Goal: Transaction & Acquisition: Purchase product/service

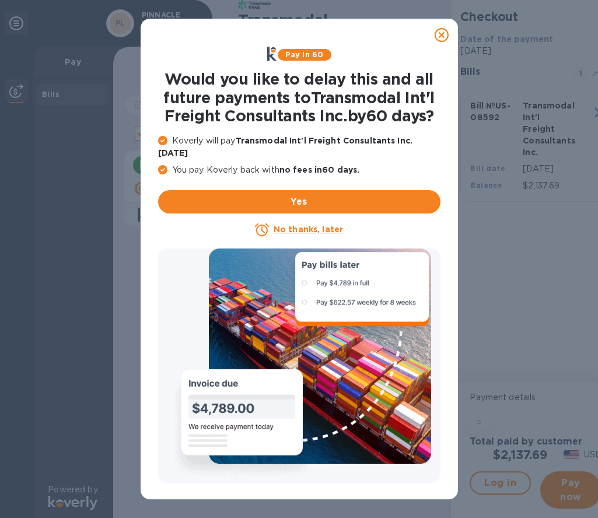
click at [318, 225] on u "No thanks, later" at bounding box center [308, 229] width 69 height 9
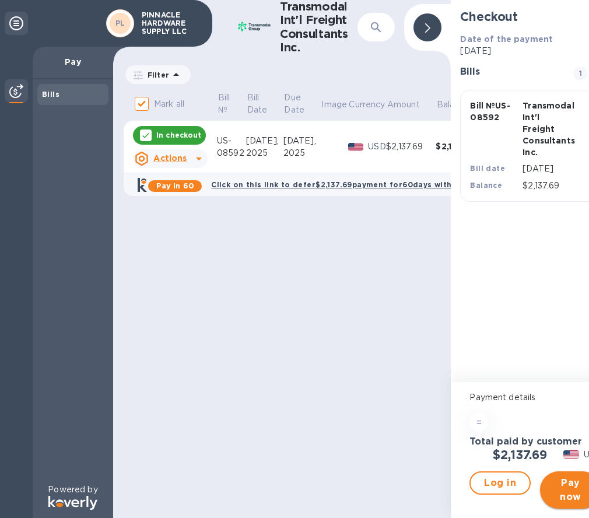
click at [565, 499] on span "Pay now" at bounding box center [571, 490] width 43 height 28
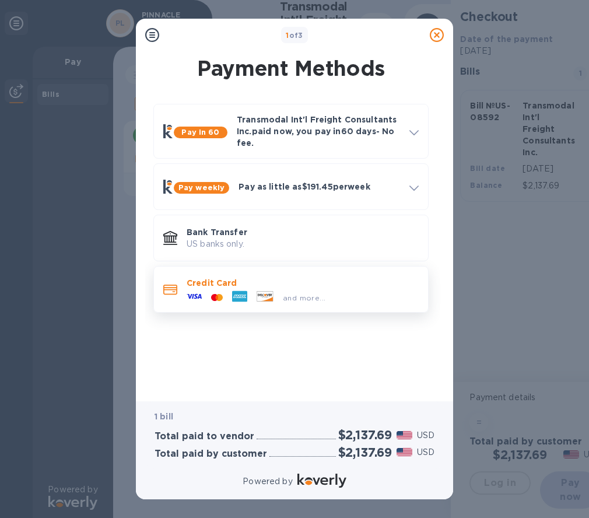
click at [306, 298] on span "and more..." at bounding box center [304, 298] width 43 height 9
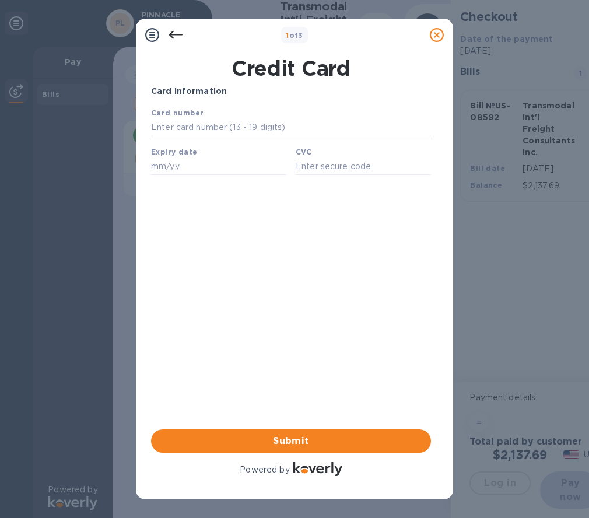
click at [288, 127] on input "text" at bounding box center [291, 128] width 280 height 18
click at [170, 33] on icon at bounding box center [176, 35] width 14 height 14
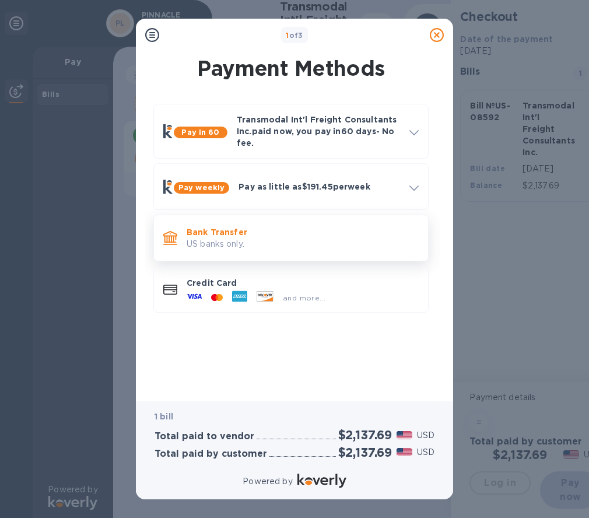
click at [303, 242] on p "US banks only." at bounding box center [303, 244] width 232 height 12
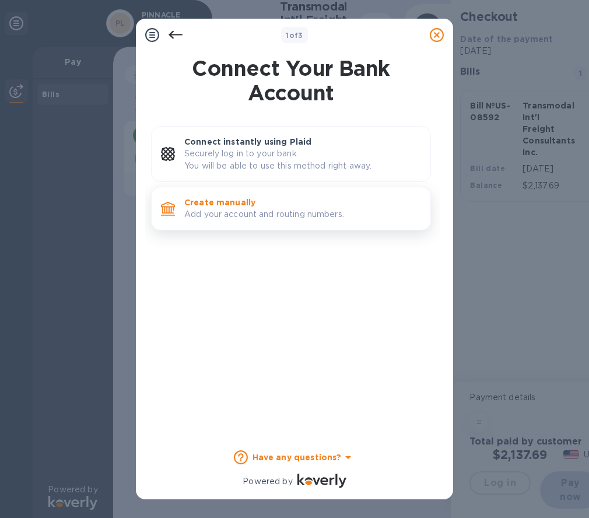
click at [269, 207] on p "Create manually" at bounding box center [302, 203] width 237 height 12
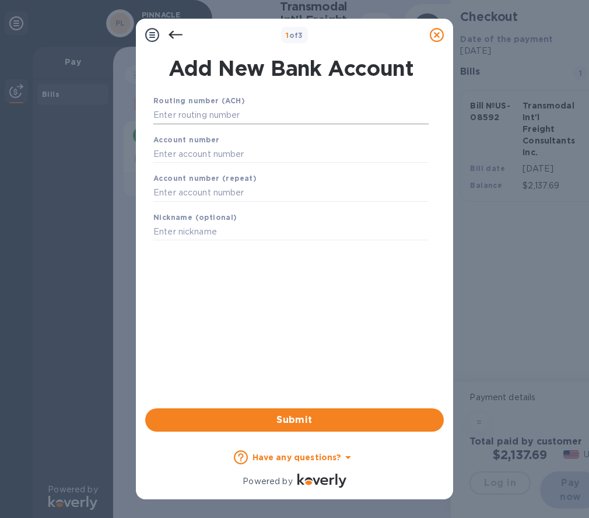
click at [271, 107] on input "text" at bounding box center [290, 116] width 275 height 18
click at [289, 154] on input "text" at bounding box center [290, 154] width 275 height 18
click at [273, 110] on input "325149193867" at bounding box center [290, 116] width 275 height 18
type input "3"
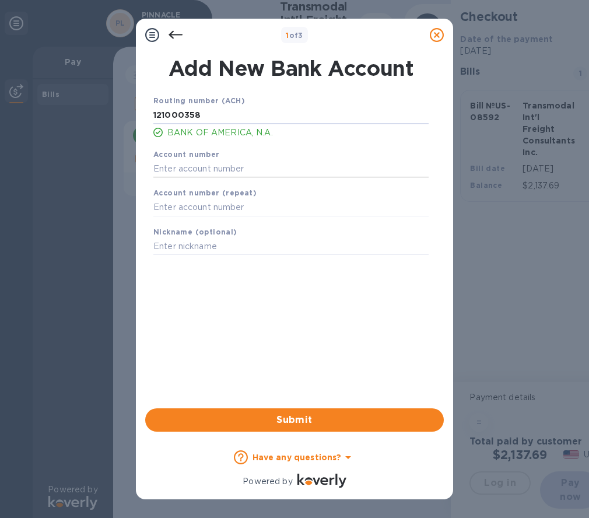
type input "121000358"
click at [268, 166] on input "text" at bounding box center [290, 169] width 275 height 18
type input "325149193867"
click at [262, 207] on input "text" at bounding box center [290, 208] width 275 height 18
type input "325149193867"
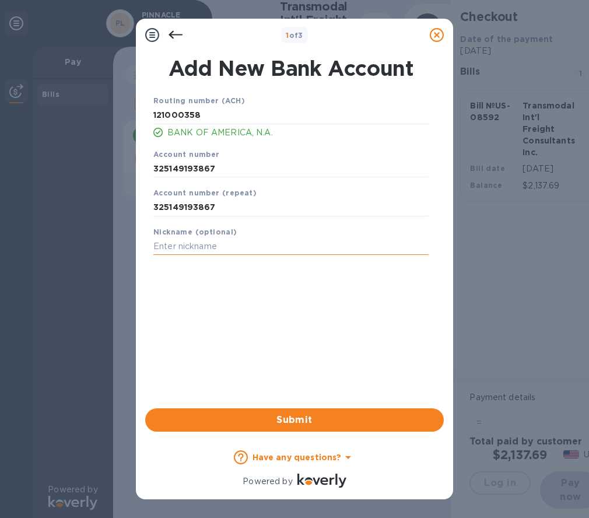
click at [270, 244] on input "text" at bounding box center [290, 247] width 275 height 18
click at [298, 416] on span "Submit" at bounding box center [295, 420] width 280 height 14
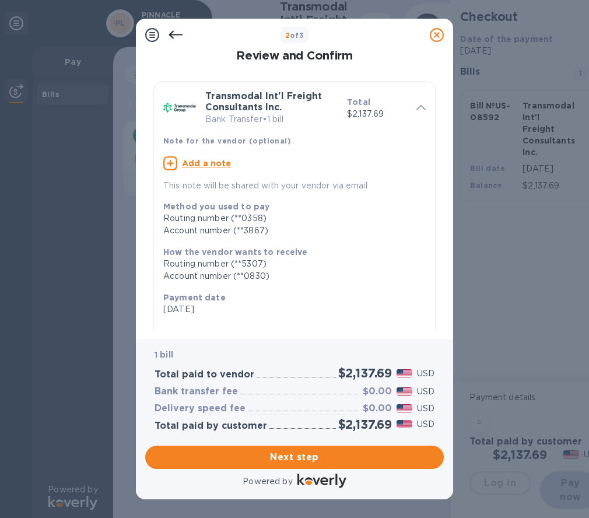
click at [210, 162] on u "Add a note" at bounding box center [207, 163] width 50 height 9
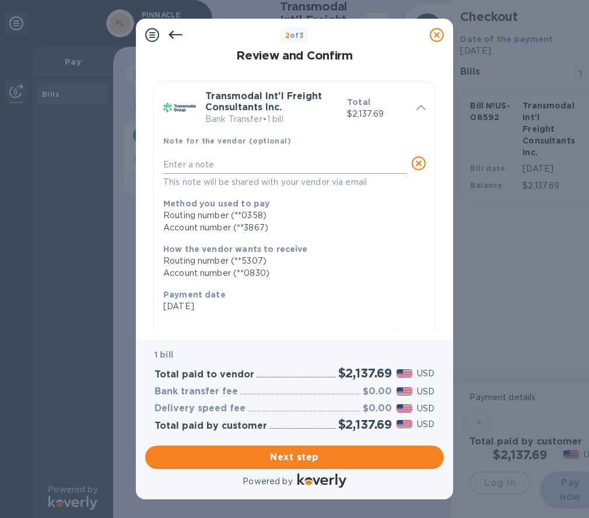
click at [214, 163] on textarea at bounding box center [285, 165] width 244 height 10
paste textarea "Here are the details: Status Processing Recipient name Oceanland Services for D…"
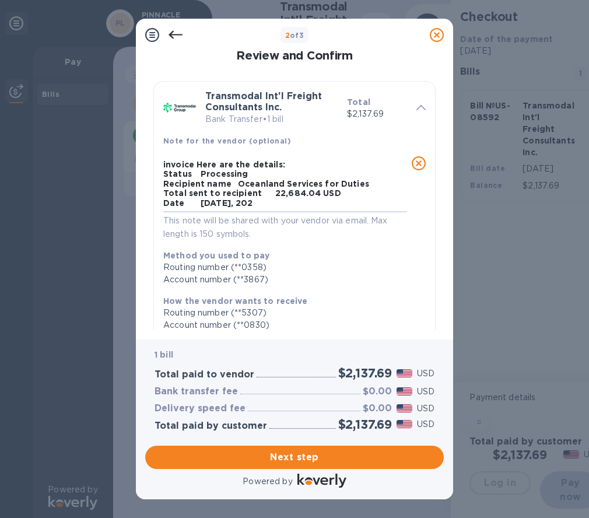
type textarea "invoice Here are the details: Status Processing Recipient name Oceanland Servic…"
click at [165, 158] on div "invoice Here are the details: Status Processing Recipient name Oceanland Servic…" at bounding box center [285, 198] width 249 height 89
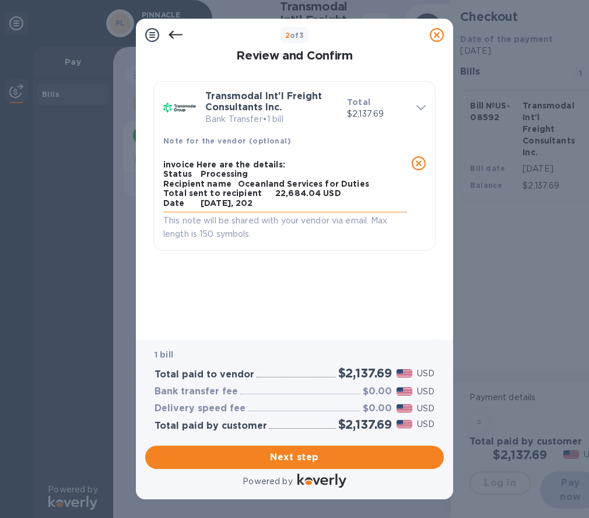
drag, startPoint x: 165, startPoint y: 161, endPoint x: 273, endPoint y: 209, distance: 118.1
click at [273, 209] on div "invoice Here are the details: Status Processing Recipient name Oceanland Servic…" at bounding box center [285, 184] width 244 height 56
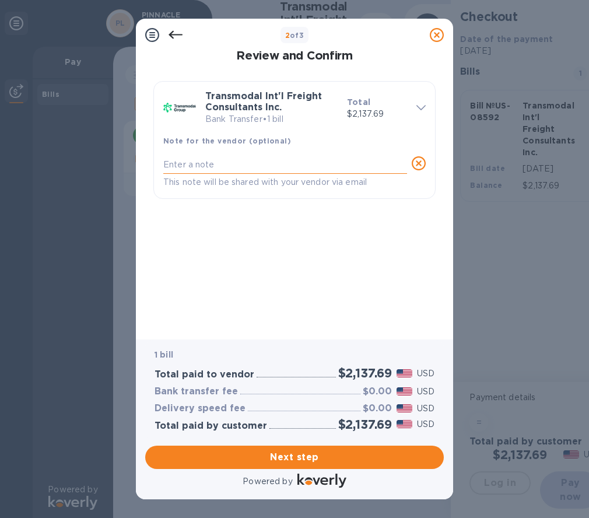
click at [224, 166] on textarea at bounding box center [285, 165] width 244 height 10
type textarea "Inv. no. US-08592"
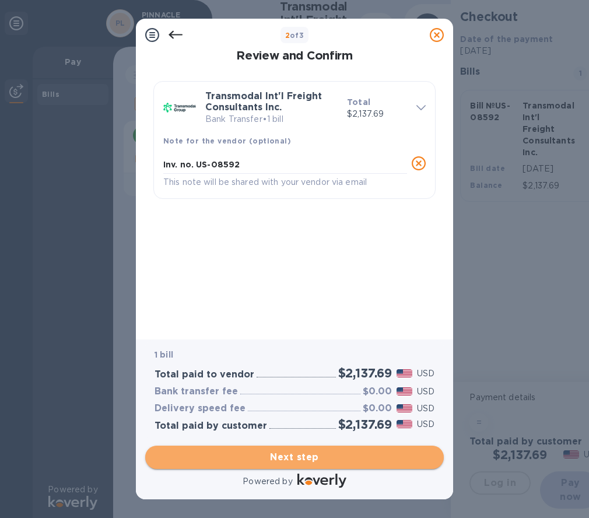
click at [322, 460] on span "Next step" at bounding box center [295, 458] width 280 height 14
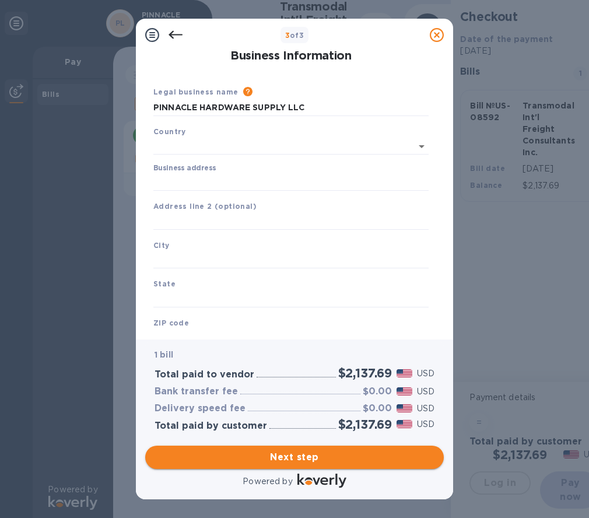
type input "United States"
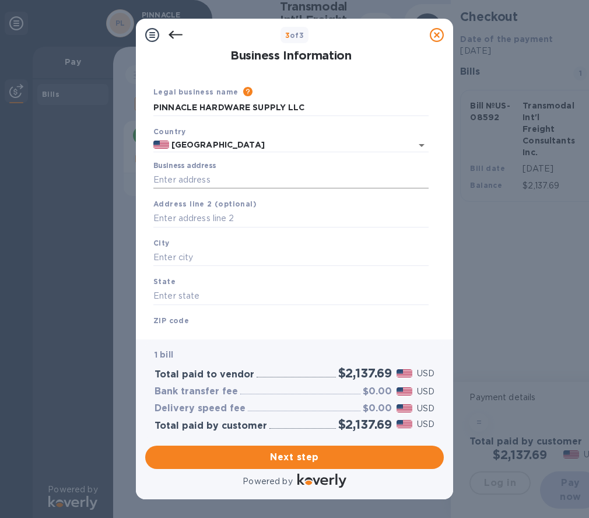
click at [204, 179] on input "Business address" at bounding box center [290, 180] width 275 height 18
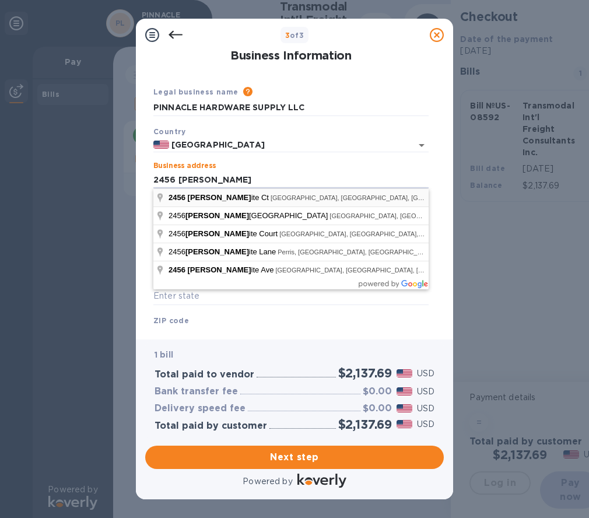
type input "2456 Malachite Court"
type input "Chino Hills"
type input "CA"
type input "91709"
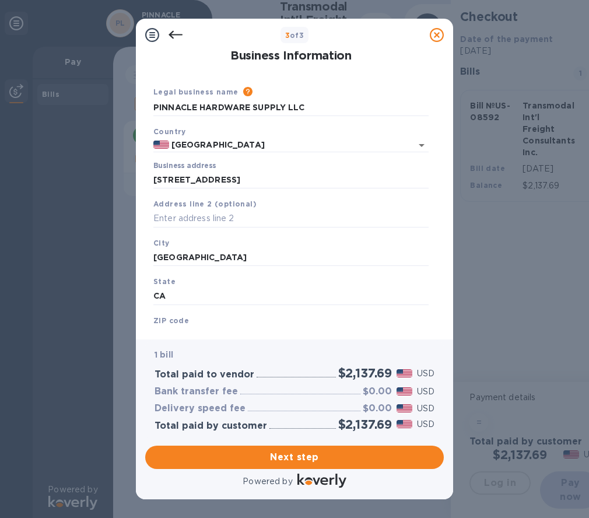
click at [221, 323] on div "ZIP code 91709" at bounding box center [291, 329] width 285 height 39
click at [181, 315] on div "ZIP code 91709" at bounding box center [291, 329] width 285 height 39
click at [166, 322] on b "ZIP code" at bounding box center [171, 320] width 36 height 9
click at [177, 292] on input "CA" at bounding box center [290, 297] width 275 height 18
click at [172, 318] on b "ZIP code" at bounding box center [171, 320] width 36 height 9
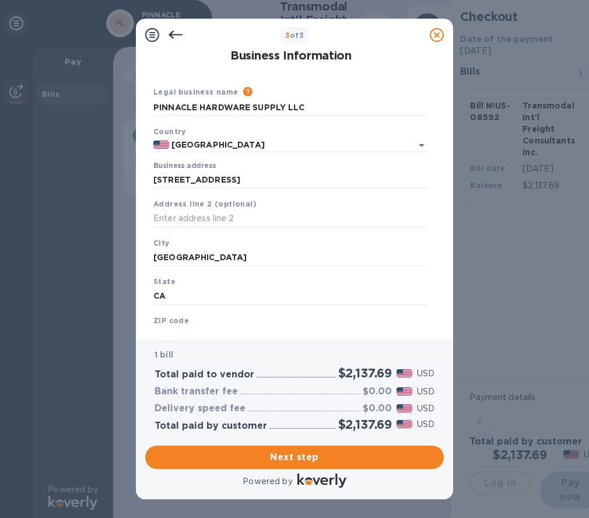
click at [184, 321] on b "ZIP code" at bounding box center [171, 320] width 36 height 9
click at [184, 323] on b "ZIP code" at bounding box center [171, 320] width 36 height 9
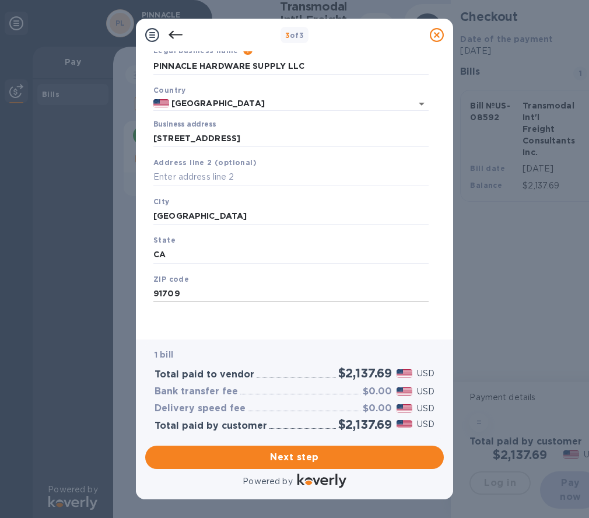
scroll to position [9, 0]
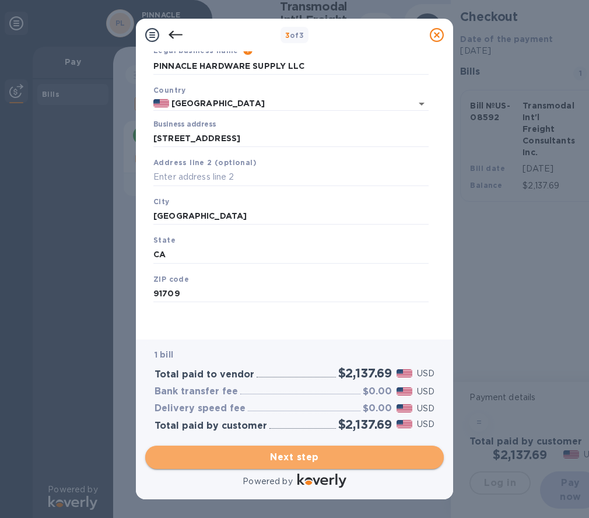
click at [312, 460] on span "Next step" at bounding box center [295, 458] width 280 height 14
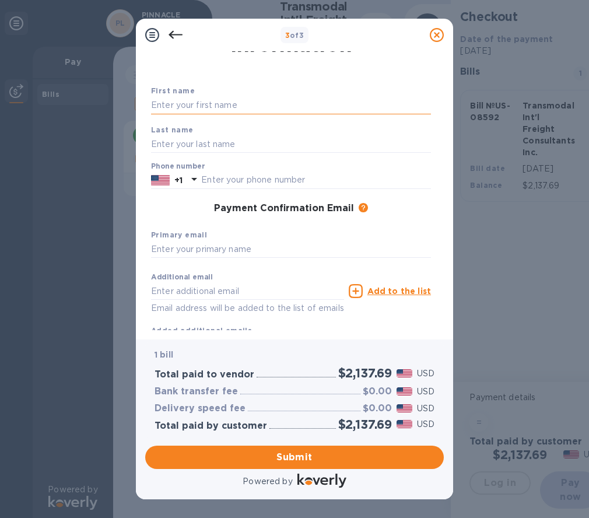
click at [260, 97] on input "text" at bounding box center [291, 106] width 280 height 18
type input "soniya"
click at [188, 147] on input "text" at bounding box center [291, 144] width 280 height 18
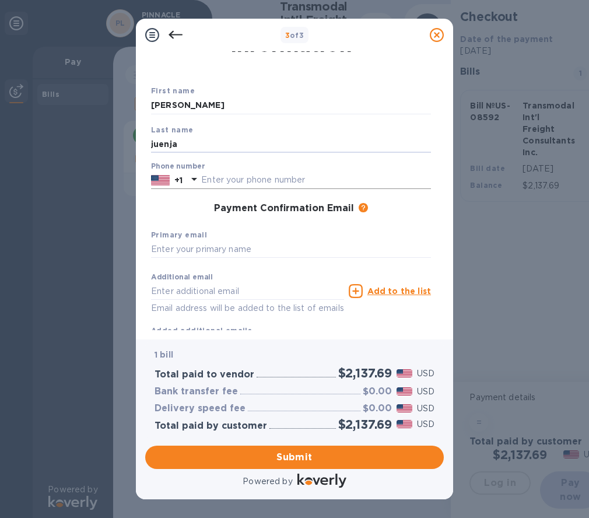
type input "juenja"
click at [226, 176] on input "text" at bounding box center [316, 181] width 230 height 18
type input "2132109243"
click at [207, 246] on input "text" at bounding box center [291, 250] width 280 height 18
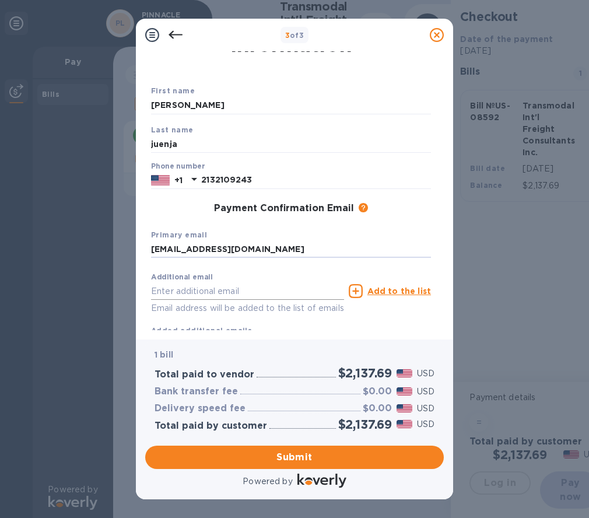
type input "symadan11@gmail.com"
click at [226, 291] on input "text" at bounding box center [247, 291] width 193 height 18
type input "soniya@pinnaclehardwaresupply.com"
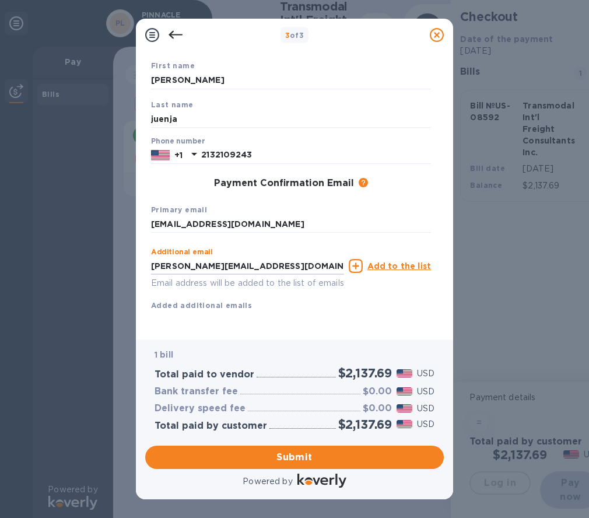
scroll to position [80, 0]
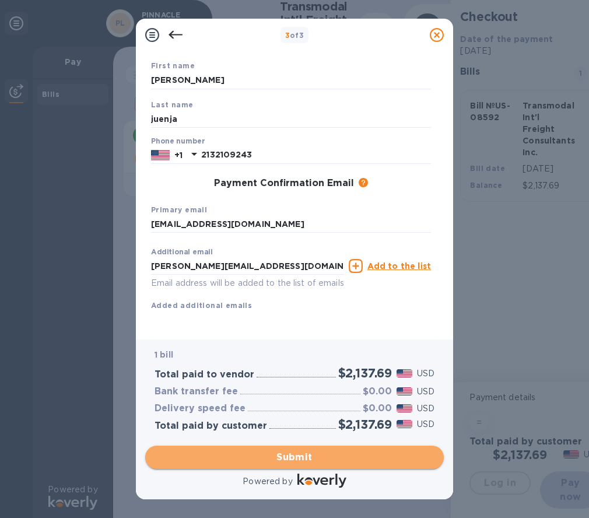
click at [310, 456] on span "Submit" at bounding box center [295, 458] width 280 height 14
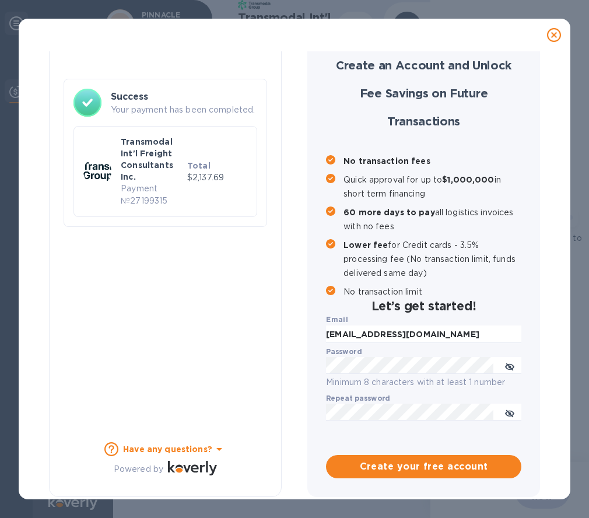
checkbox input "false"
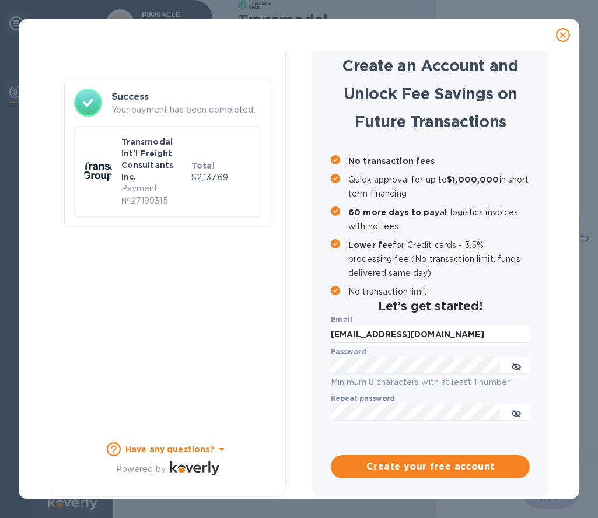
scroll to position [47, 0]
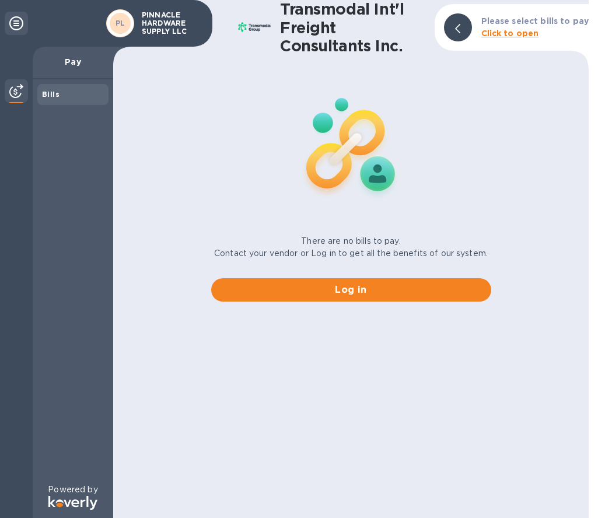
click at [525, 32] on b "Click to open" at bounding box center [510, 33] width 58 height 9
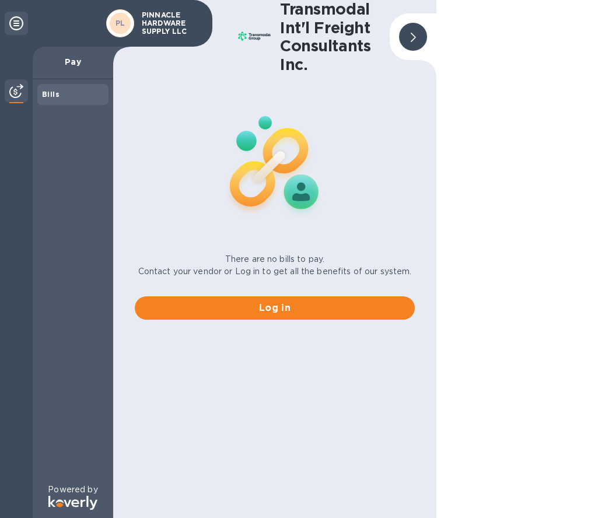
click at [149, 15] on p "PINNACLE HARDWARE SUPPLY LLC" at bounding box center [171, 23] width 58 height 25
click at [406, 28] on div at bounding box center [413, 37] width 28 height 28
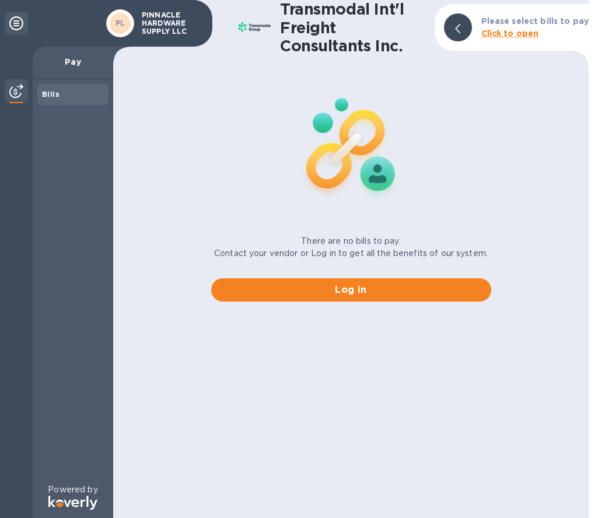
click at [13, 89] on img at bounding box center [16, 91] width 14 height 14
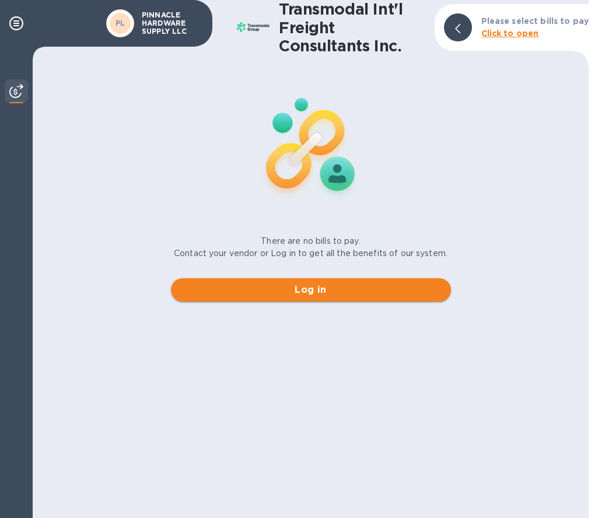
click at [297, 292] on span "Log in" at bounding box center [310, 290] width 261 height 14
